Goal: Contribute content

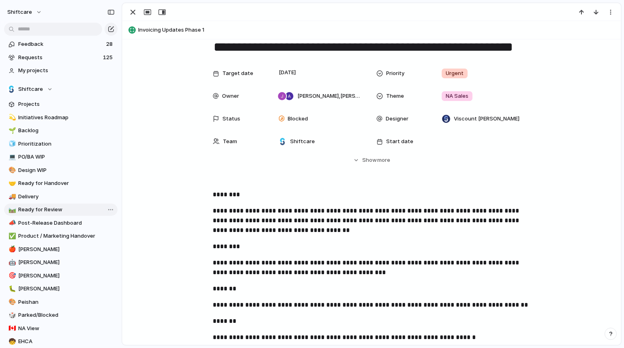
click at [64, 206] on span "Ready for Review" at bounding box center [66, 210] width 97 height 8
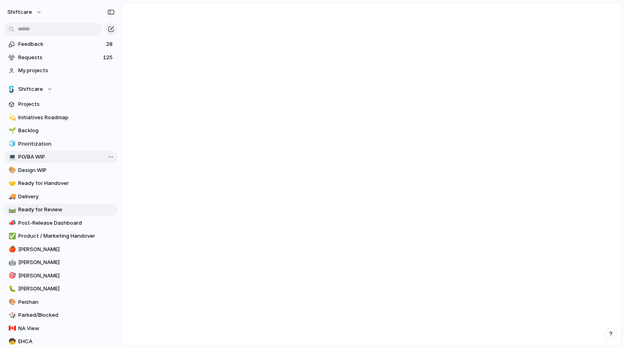
click at [59, 152] on link "💻 PO/BA WIP" at bounding box center [61, 157] width 114 height 12
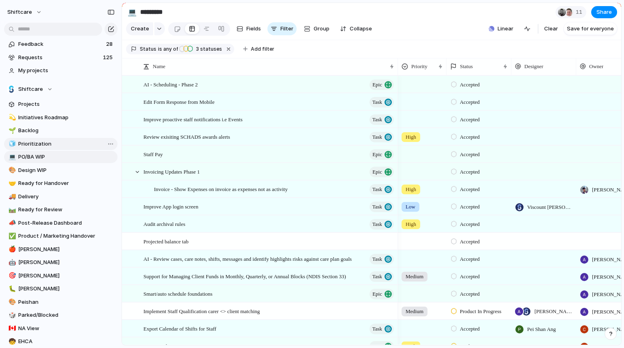
click at [58, 142] on span "Prioritization" at bounding box center [66, 144] width 97 height 8
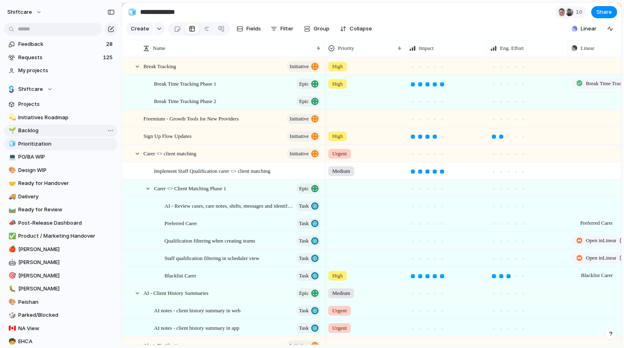
click at [56, 130] on span "Backlog" at bounding box center [66, 131] width 97 height 8
type input "*******"
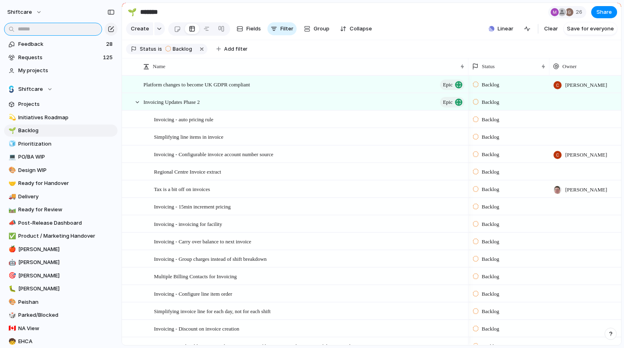
click at [38, 30] on input "text" at bounding box center [53, 29] width 98 height 13
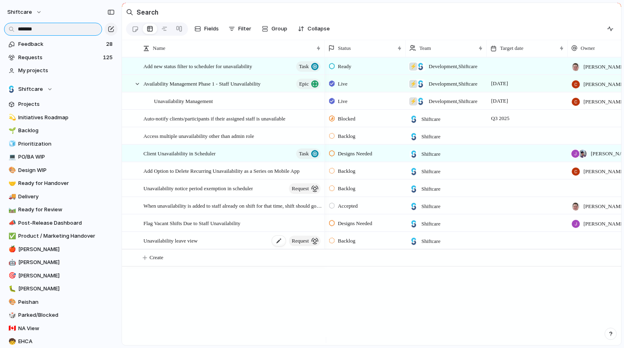
type input "*******"
click at [167, 245] on span "Unavailability leave view" at bounding box center [171, 240] width 54 height 9
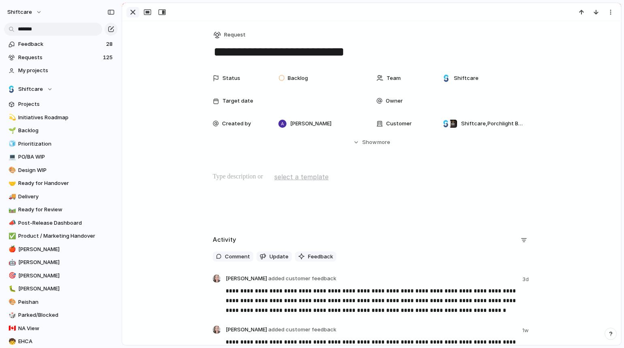
click at [133, 11] on div "button" at bounding box center [133, 12] width 10 height 10
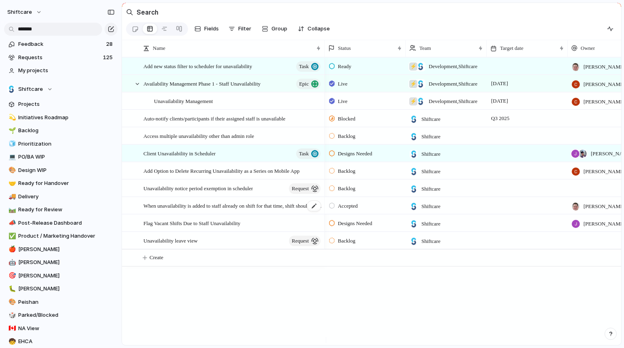
click at [204, 210] on span "When unavailability is added to staff already on shift for that time, shift sho…" at bounding box center [233, 205] width 178 height 9
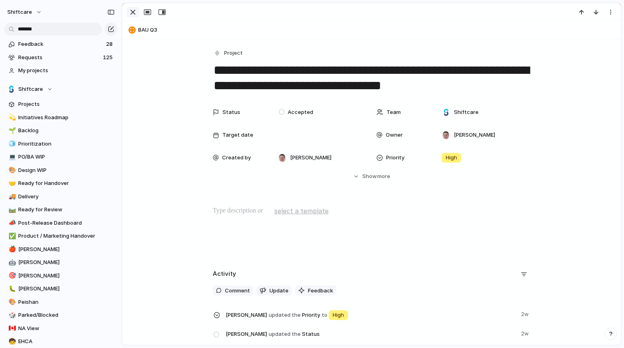
click at [135, 11] on div "button" at bounding box center [133, 12] width 10 height 10
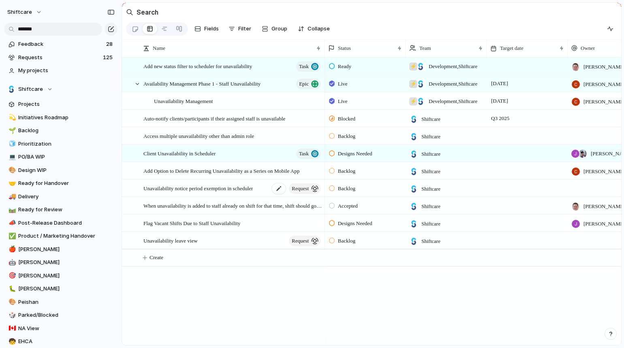
click at [230, 192] on span "Unavailability notice period exemption in scheduler" at bounding box center [198, 187] width 109 height 9
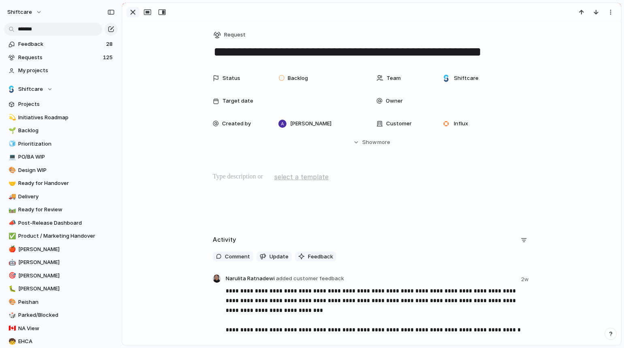
click at [133, 9] on div "button" at bounding box center [133, 12] width 10 height 10
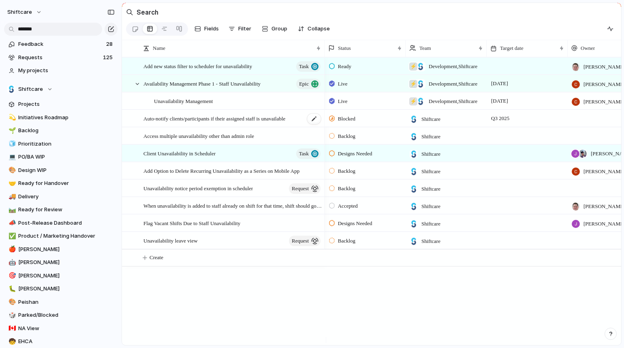
click at [223, 123] on span "Auto-notify clients/participants if their assigned staff is unavailable" at bounding box center [215, 118] width 142 height 9
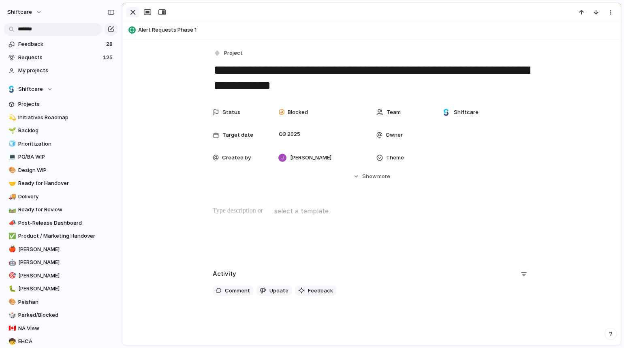
click at [132, 12] on div "button" at bounding box center [133, 12] width 10 height 10
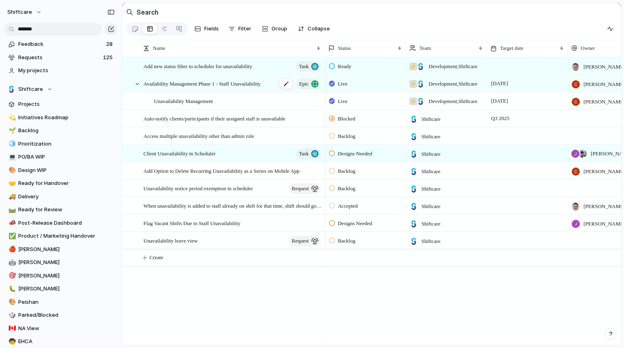
click at [206, 88] on span "Availability Management Phase 1 - Staff Unavailability" at bounding box center [202, 83] width 117 height 9
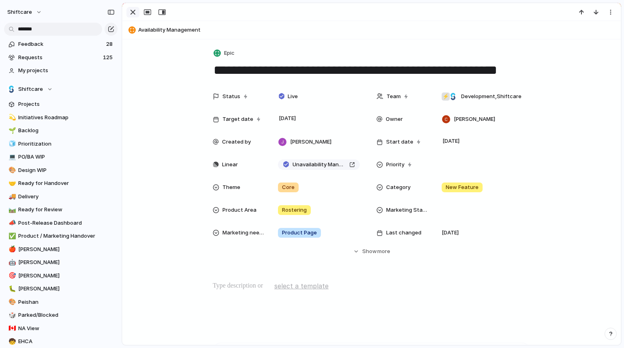
click at [132, 12] on div "button" at bounding box center [133, 12] width 10 height 10
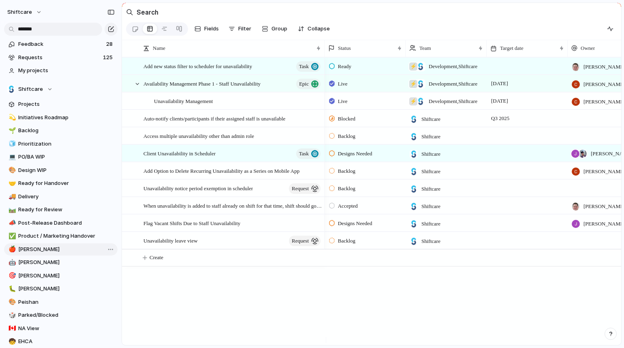
click at [65, 251] on span "[PERSON_NAME]" at bounding box center [66, 249] width 97 height 8
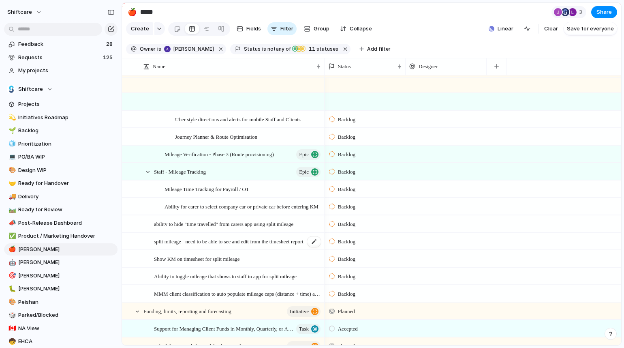
scroll to position [756, 0]
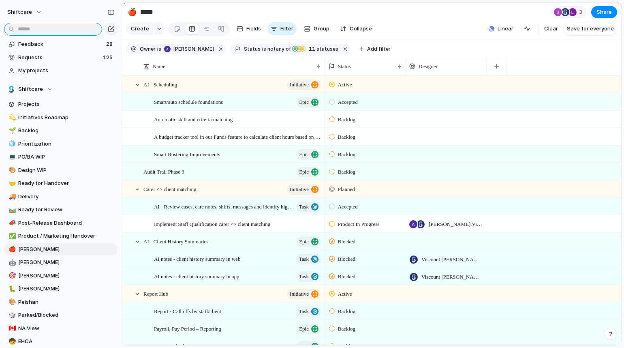
click at [46, 28] on input "text" at bounding box center [53, 29] width 98 height 13
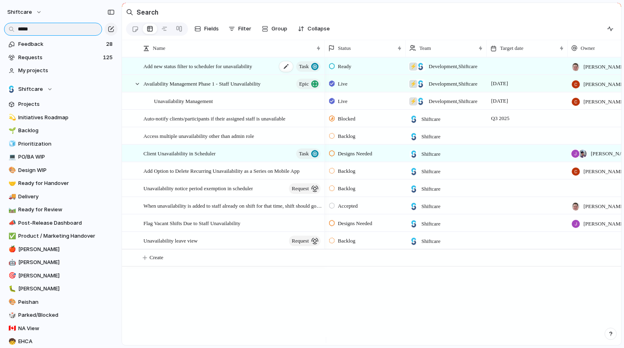
type input "*****"
click at [210, 70] on span "Add new status filter to scheduler for unavailability" at bounding box center [198, 65] width 109 height 9
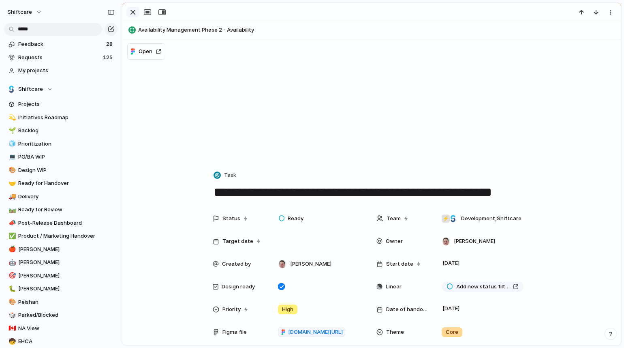
click at [133, 12] on div "button" at bounding box center [133, 12] width 10 height 10
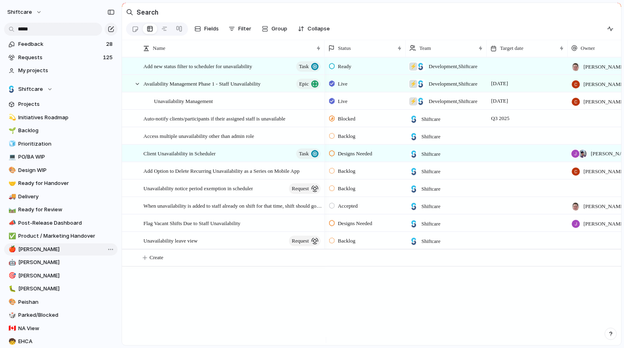
click at [57, 249] on span "[PERSON_NAME]" at bounding box center [66, 249] width 97 height 8
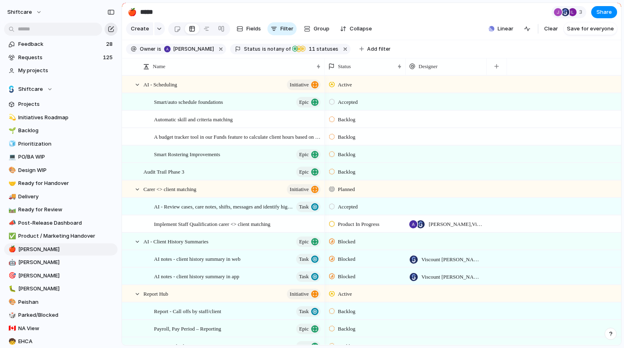
click at [112, 27] on div "button" at bounding box center [111, 29] width 6 height 6
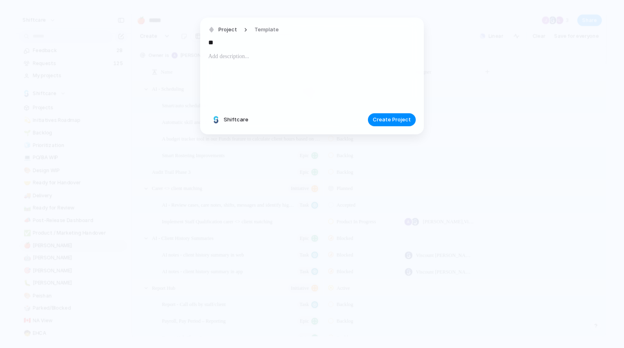
type input "*"
click at [272, 43] on input "**********" at bounding box center [312, 42] width 208 height 13
type input "**********"
click at [292, 75] on div at bounding box center [312, 78] width 208 height 55
click at [384, 120] on span "Create Project" at bounding box center [392, 120] width 38 height 8
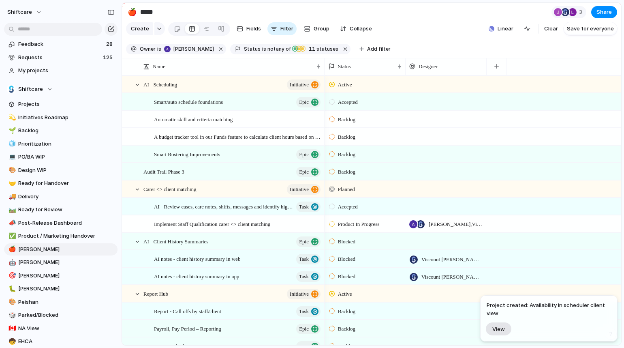
click at [498, 333] on button "View" at bounding box center [499, 328] width 26 height 13
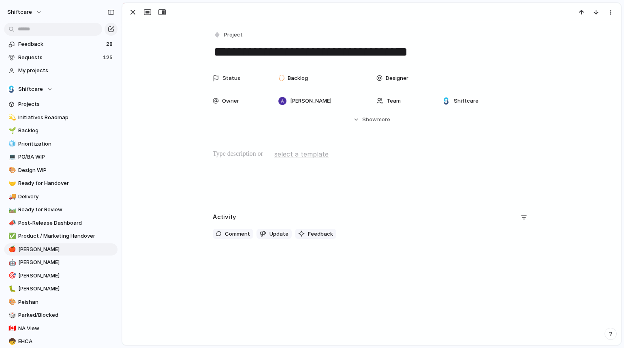
click at [305, 155] on span "select a template" at bounding box center [302, 154] width 54 height 10
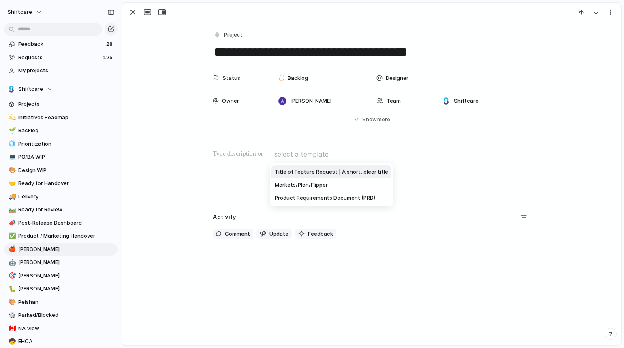
click at [329, 176] on li "Title of Feature Request | A short, clear title" at bounding box center [332, 171] width 120 height 13
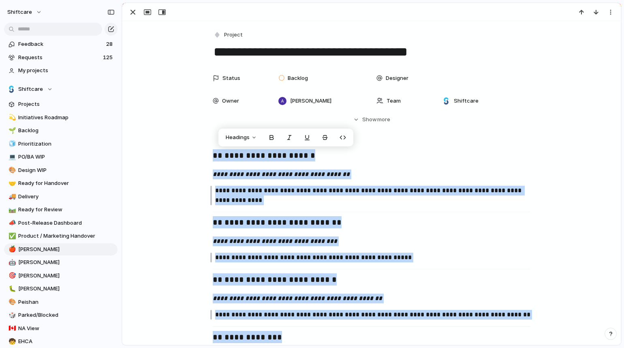
drag, startPoint x: 372, startPoint y: 265, endPoint x: 184, endPoint y: 114, distance: 241.2
click at [184, 114] on div "**********" at bounding box center [371, 266] width 499 height 490
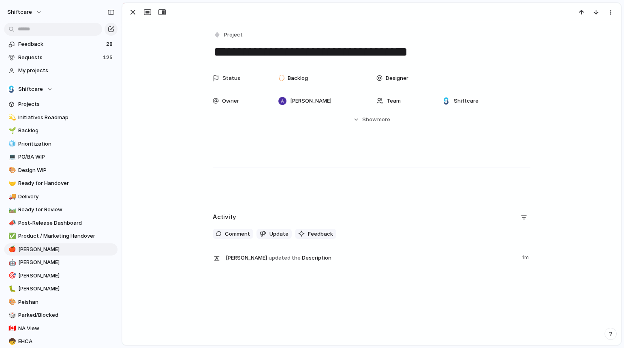
click at [221, 107] on div "Owner [PERSON_NAME]" at bounding box center [290, 101] width 154 height 16
click at [236, 154] on div "[PERSON_NAME] [PERSON_NAME] [PERSON_NAME] He Giórgenes [PERSON_NAME] [PERSON_NA…" at bounding box center [312, 174] width 624 height 348
click at [227, 36] on span "Project" at bounding box center [233, 35] width 19 height 8
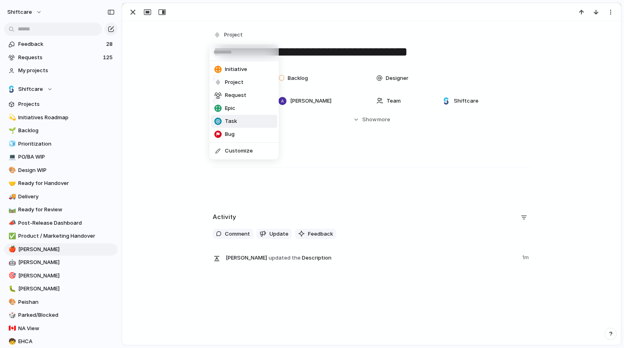
click at [251, 123] on li "Task" at bounding box center [244, 121] width 66 height 13
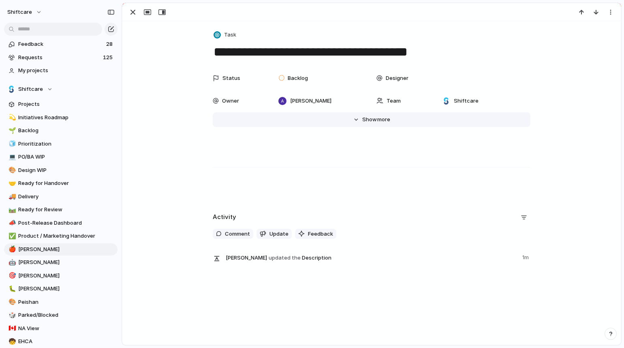
click at [378, 121] on span "more" at bounding box center [384, 120] width 13 height 8
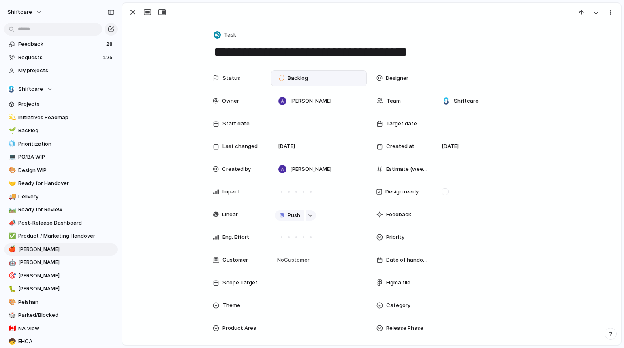
click at [295, 82] on div "Backlog" at bounding box center [295, 78] width 32 height 10
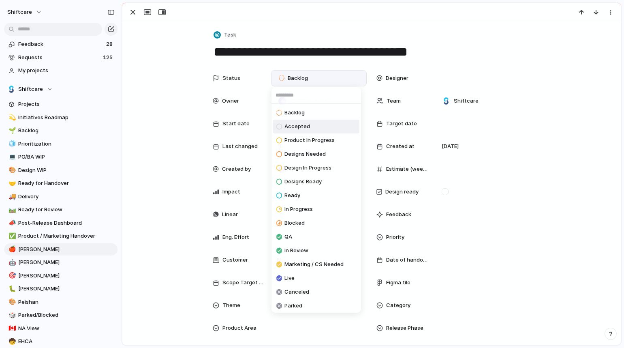
click at [303, 125] on span "Accepted" at bounding box center [298, 126] width 26 height 8
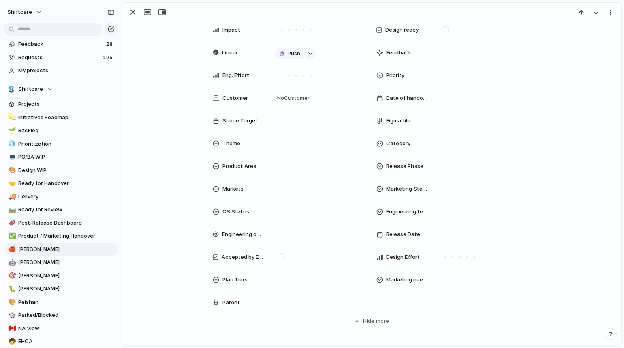
scroll to position [264, 0]
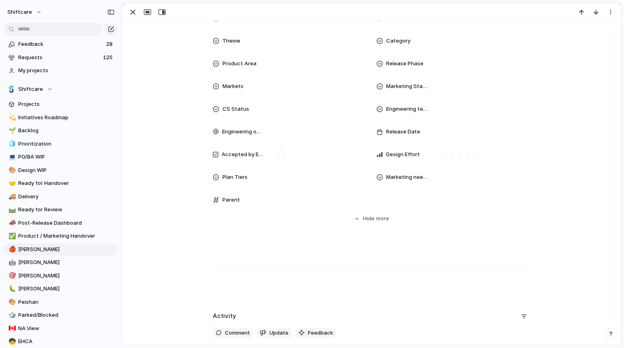
click at [246, 200] on div "Parent" at bounding box center [239, 200] width 52 height 8
click at [223, 199] on span "Parent" at bounding box center [231, 200] width 17 height 8
click at [354, 203] on div at bounding box center [319, 199] width 88 height 9
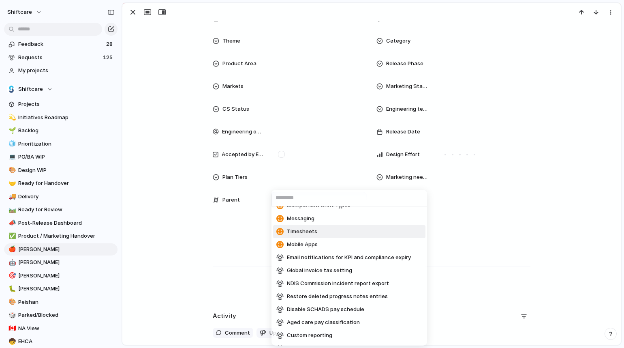
scroll to position [0, 0]
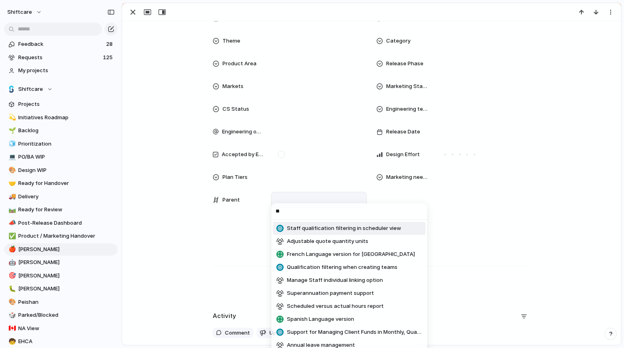
type input "*"
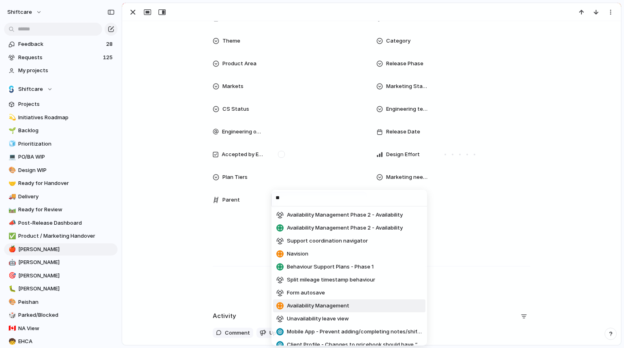
scroll to position [12, 0]
type input "**"
click at [321, 311] on li "Availability Management" at bounding box center [349, 306] width 152 height 13
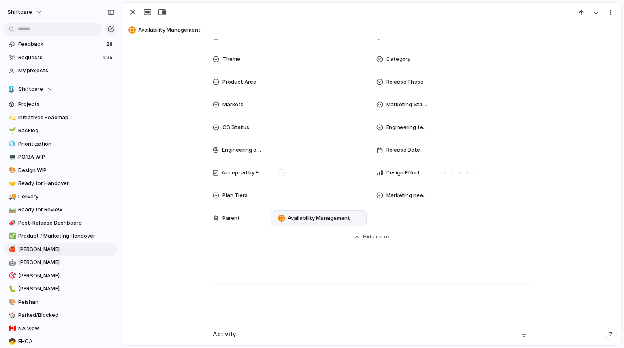
click at [356, 264] on div "**********" at bounding box center [371, 91] width 499 height 633
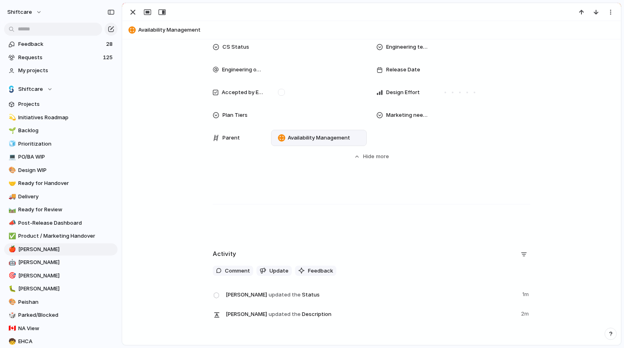
scroll to position [386, 0]
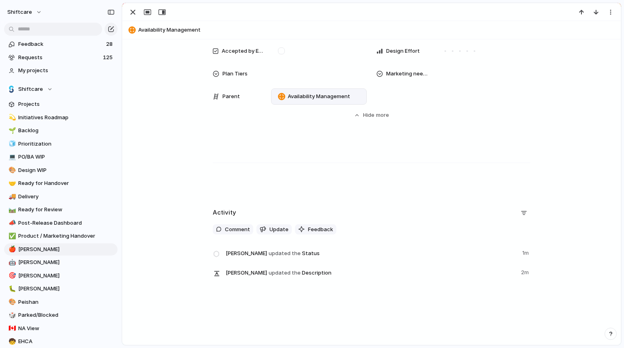
click at [288, 146] on h3 at bounding box center [372, 152] width 318 height 14
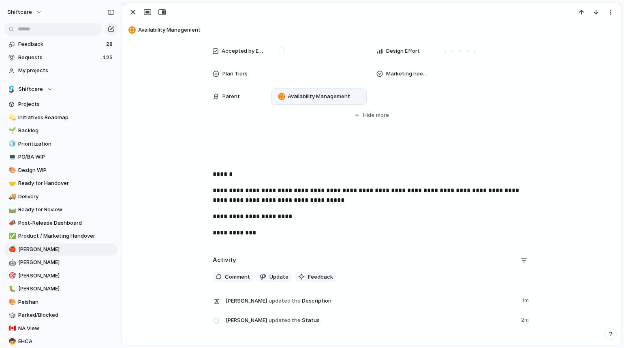
click at [236, 209] on div "**********" at bounding box center [371, 194] width 479 height 99
click at [240, 203] on p "**********" at bounding box center [372, 195] width 318 height 19
click at [394, 222] on div "**********" at bounding box center [371, 194] width 479 height 99
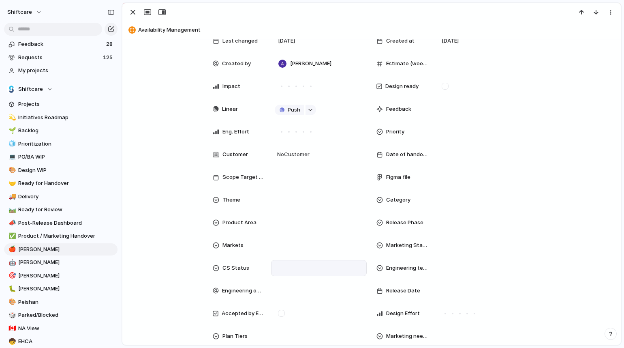
scroll to position [135, 0]
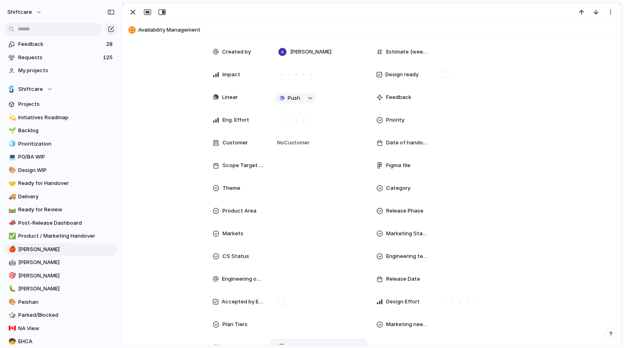
click at [532, 173] on div "Status Accepted Designer Owner [PERSON_NAME] Team Shiftcare Start date Target d…" at bounding box center [371, 161] width 479 height 417
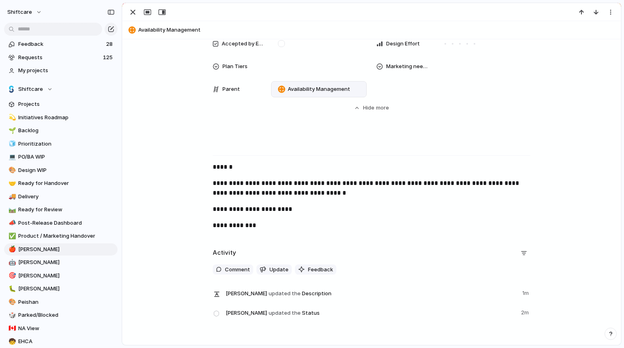
scroll to position [433, 0]
